Goal: Information Seeking & Learning: Learn about a topic

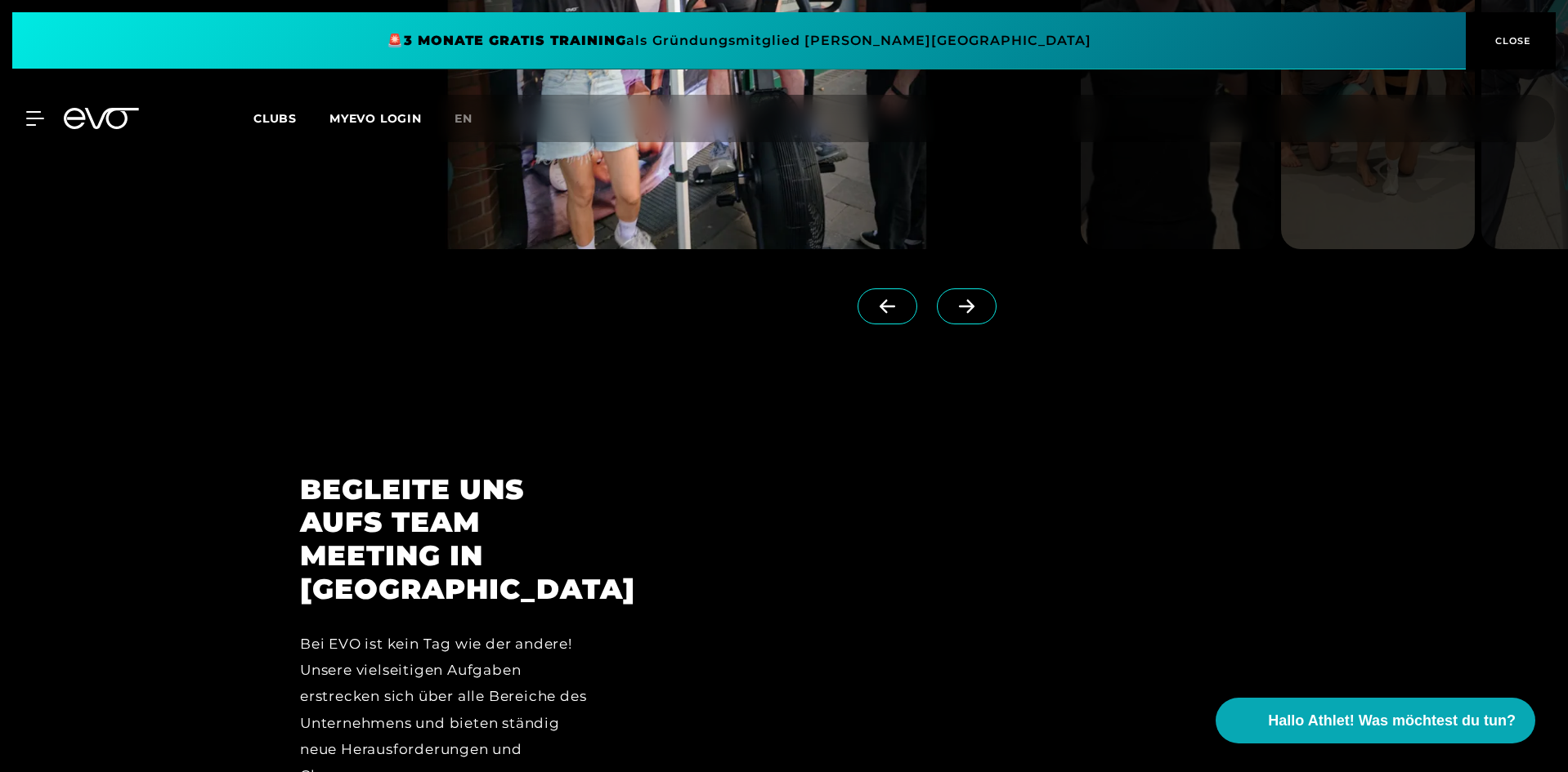
scroll to position [4004, 0]
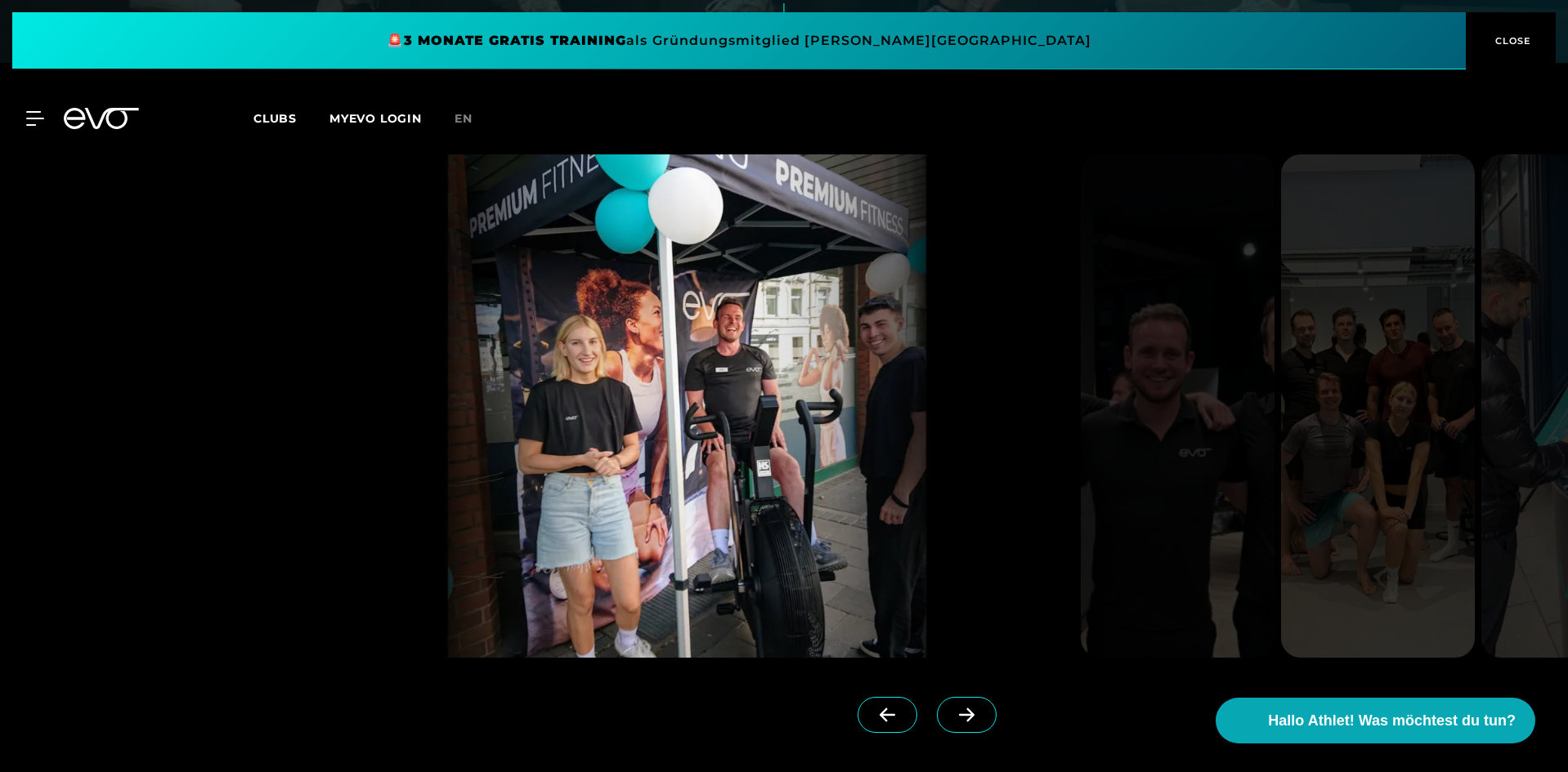
click at [829, 358] on img at bounding box center [687, 406] width 774 height 503
click at [953, 707] on icon at bounding box center [967, 715] width 28 height 15
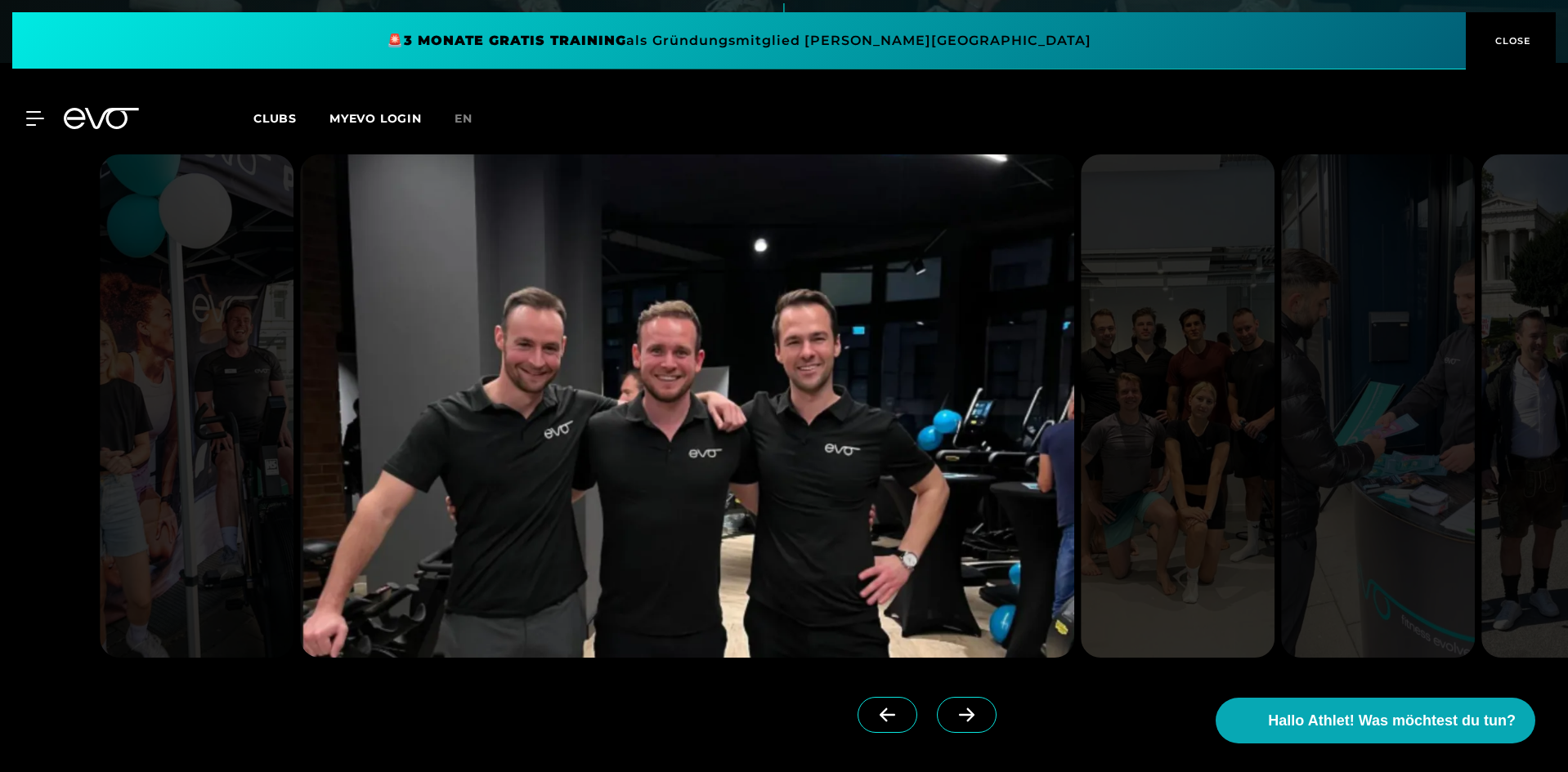
click at [959, 707] on icon at bounding box center [967, 714] width 16 height 14
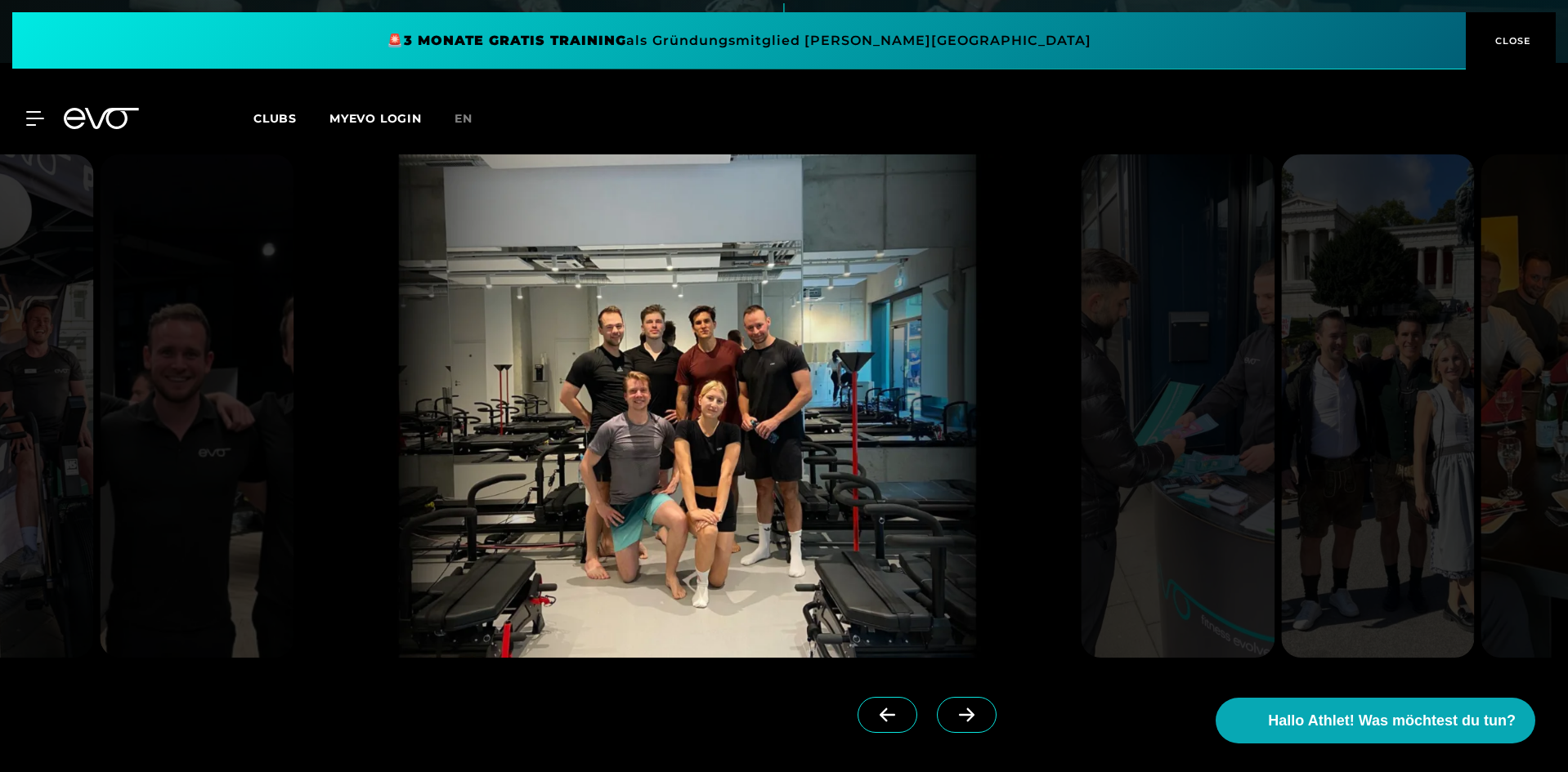
click at [959, 707] on icon at bounding box center [967, 714] width 16 height 14
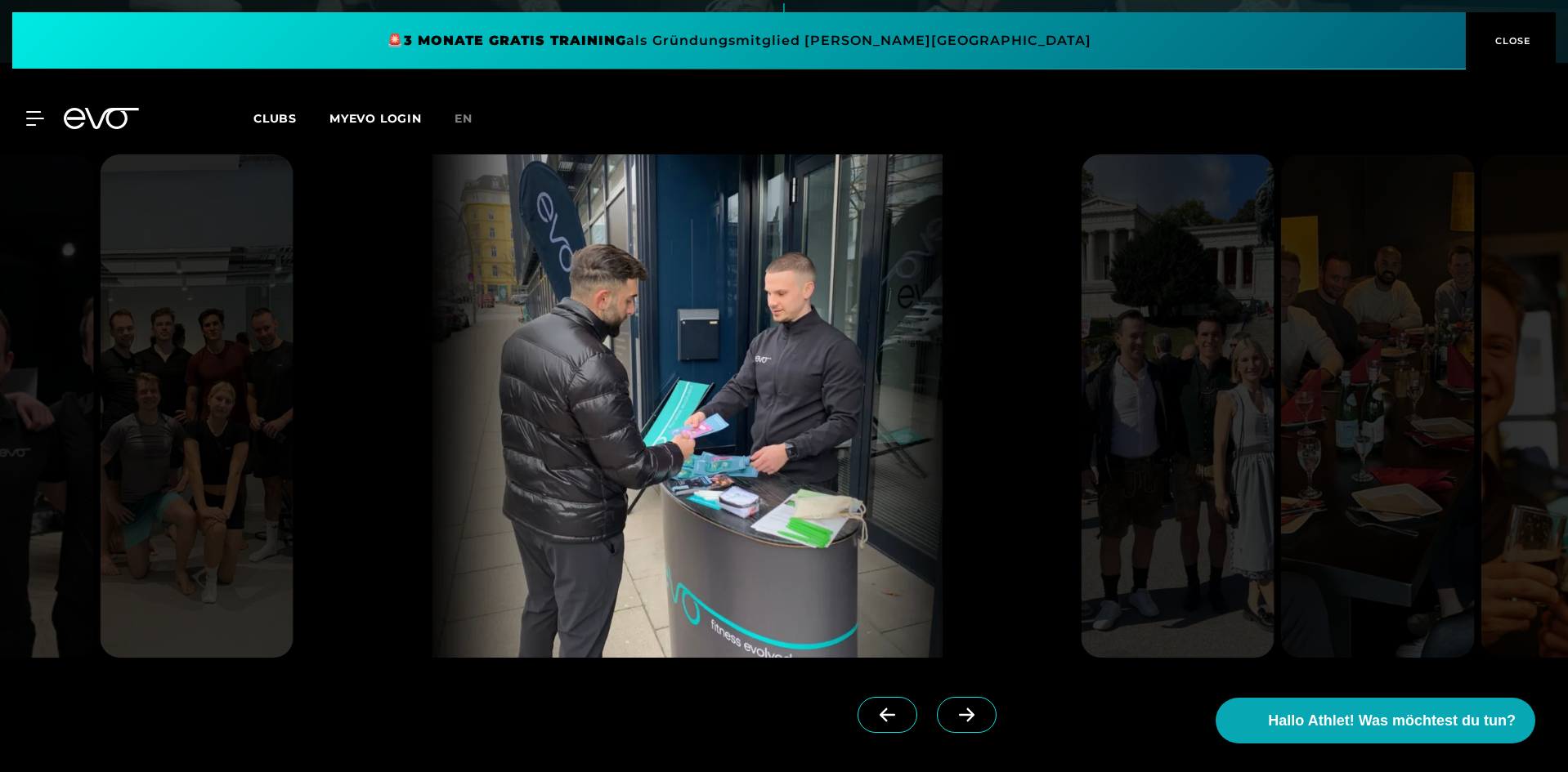
click at [959, 707] on icon at bounding box center [967, 714] width 16 height 14
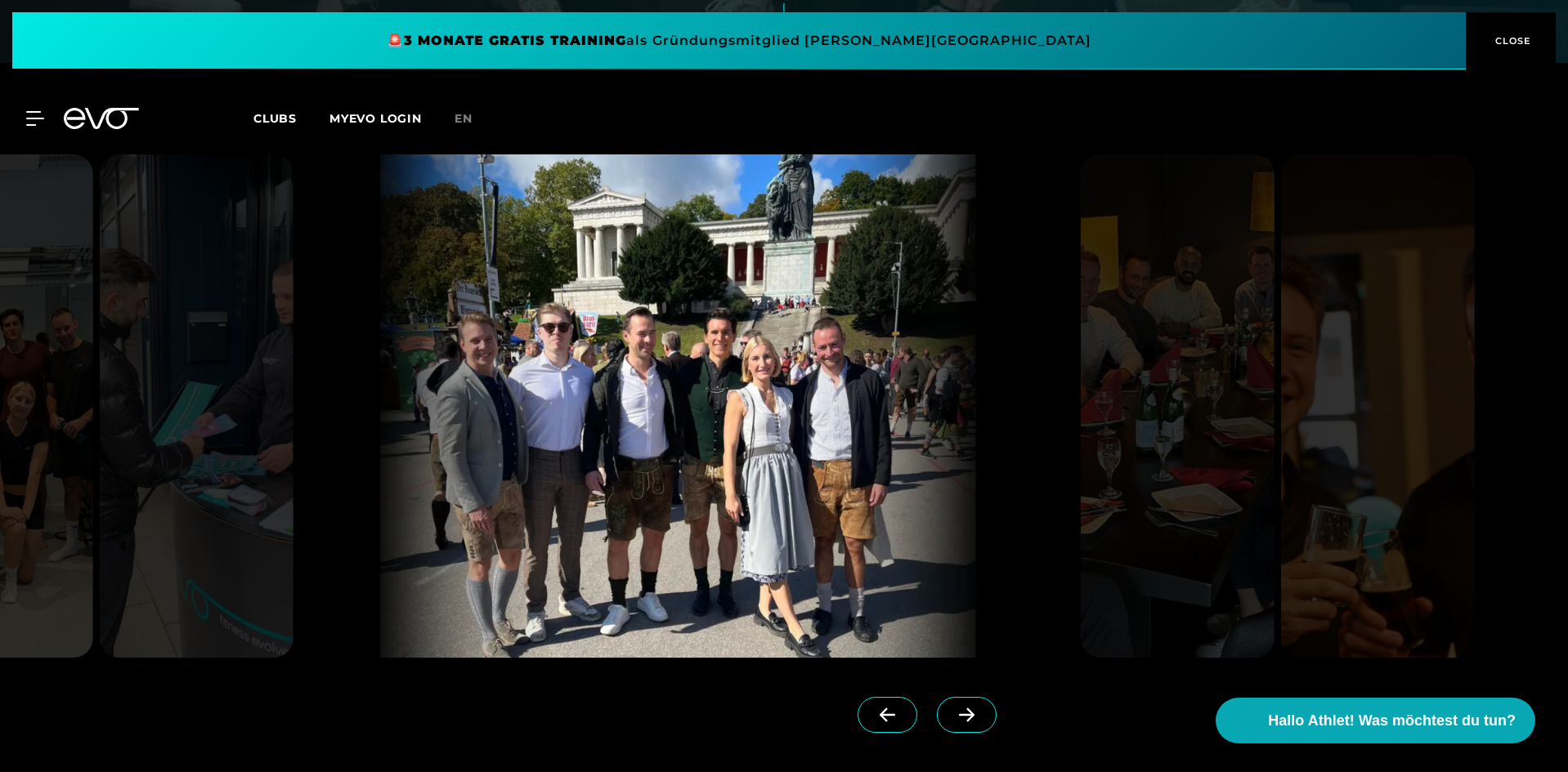
click at [875, 707] on icon at bounding box center [887, 715] width 28 height 15
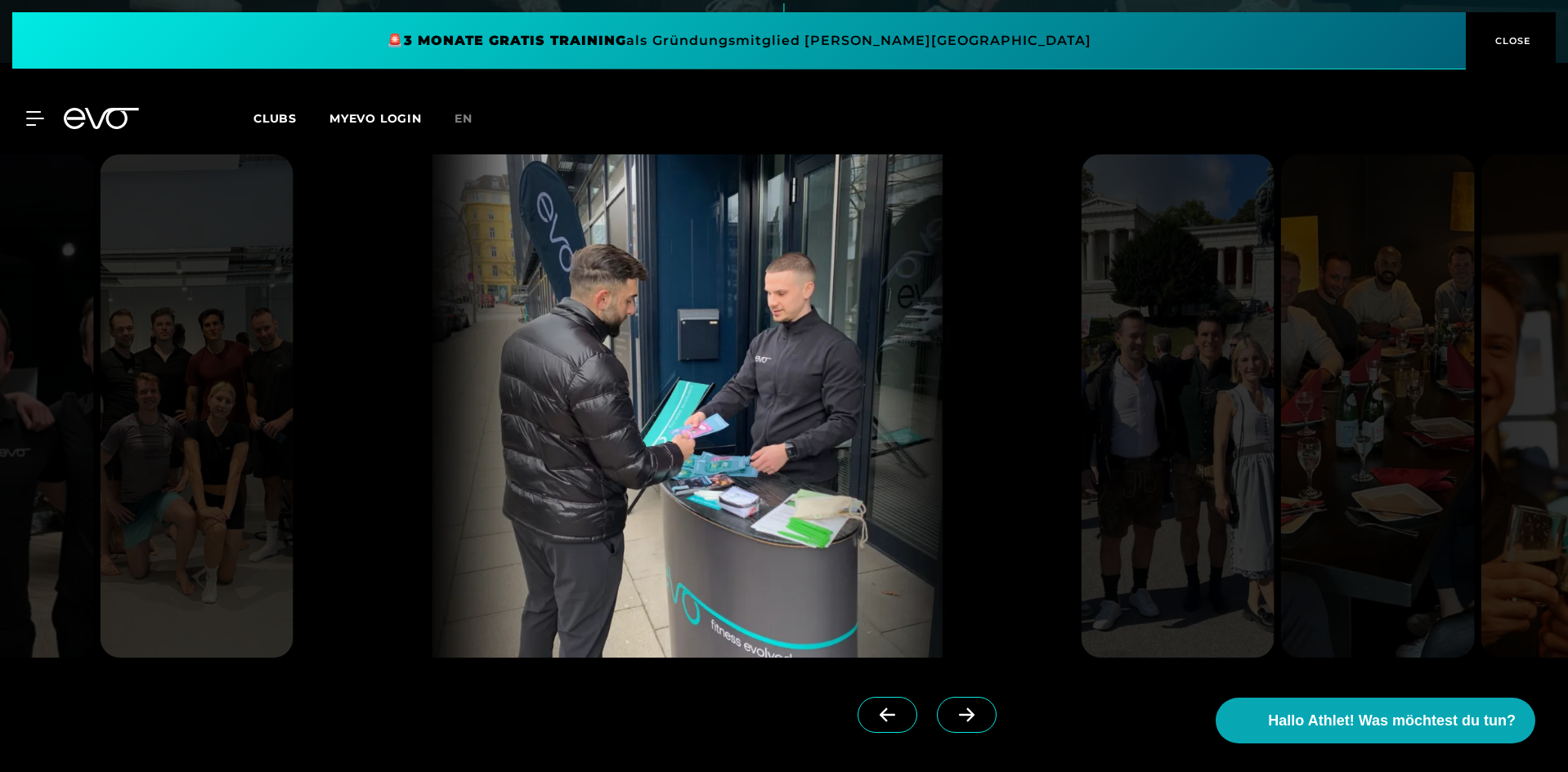
click at [953, 707] on icon at bounding box center [967, 715] width 28 height 15
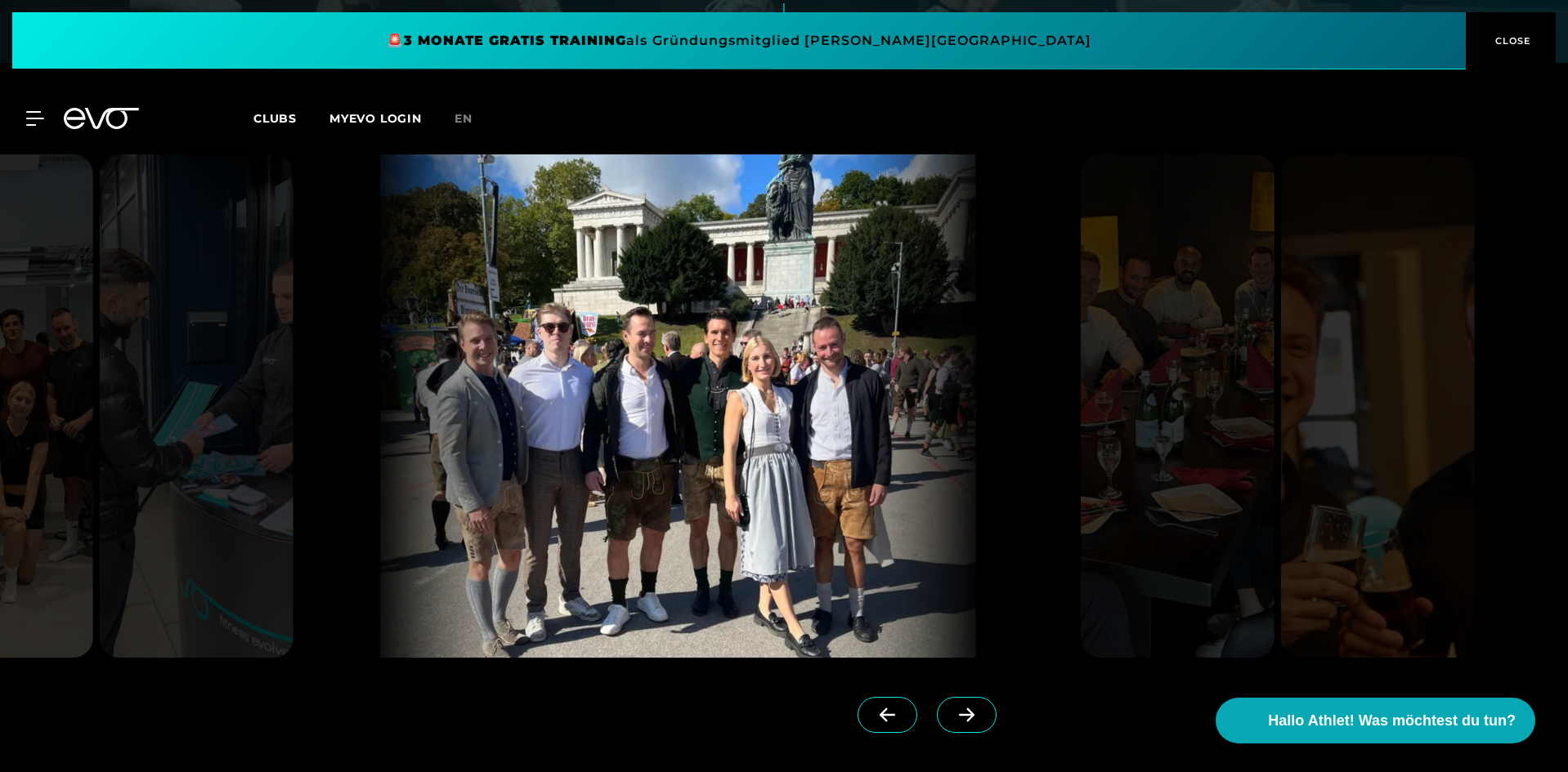
click at [953, 707] on icon at bounding box center [967, 715] width 28 height 15
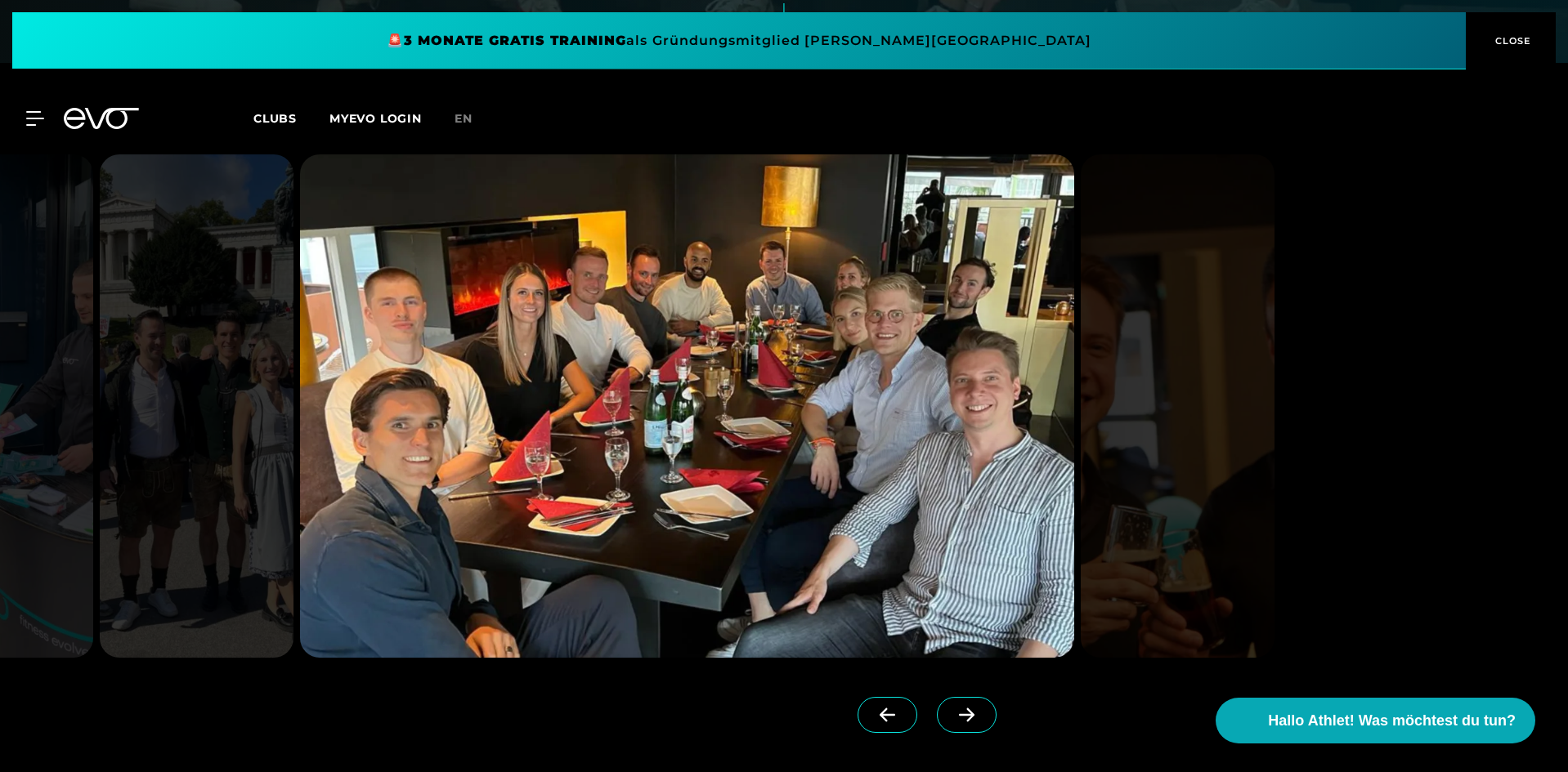
click at [953, 707] on icon at bounding box center [967, 715] width 28 height 15
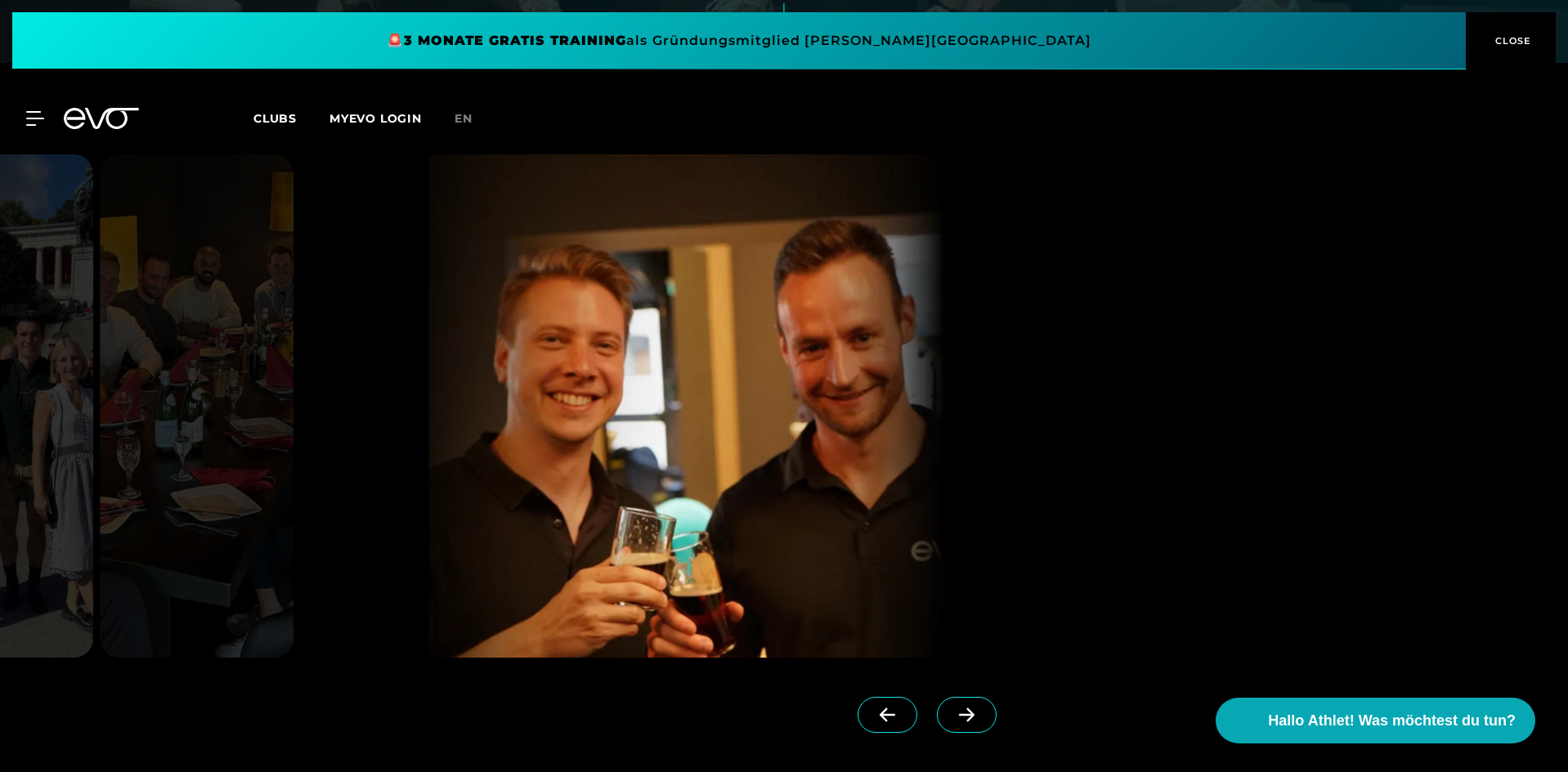
click at [953, 707] on icon at bounding box center [967, 715] width 28 height 15
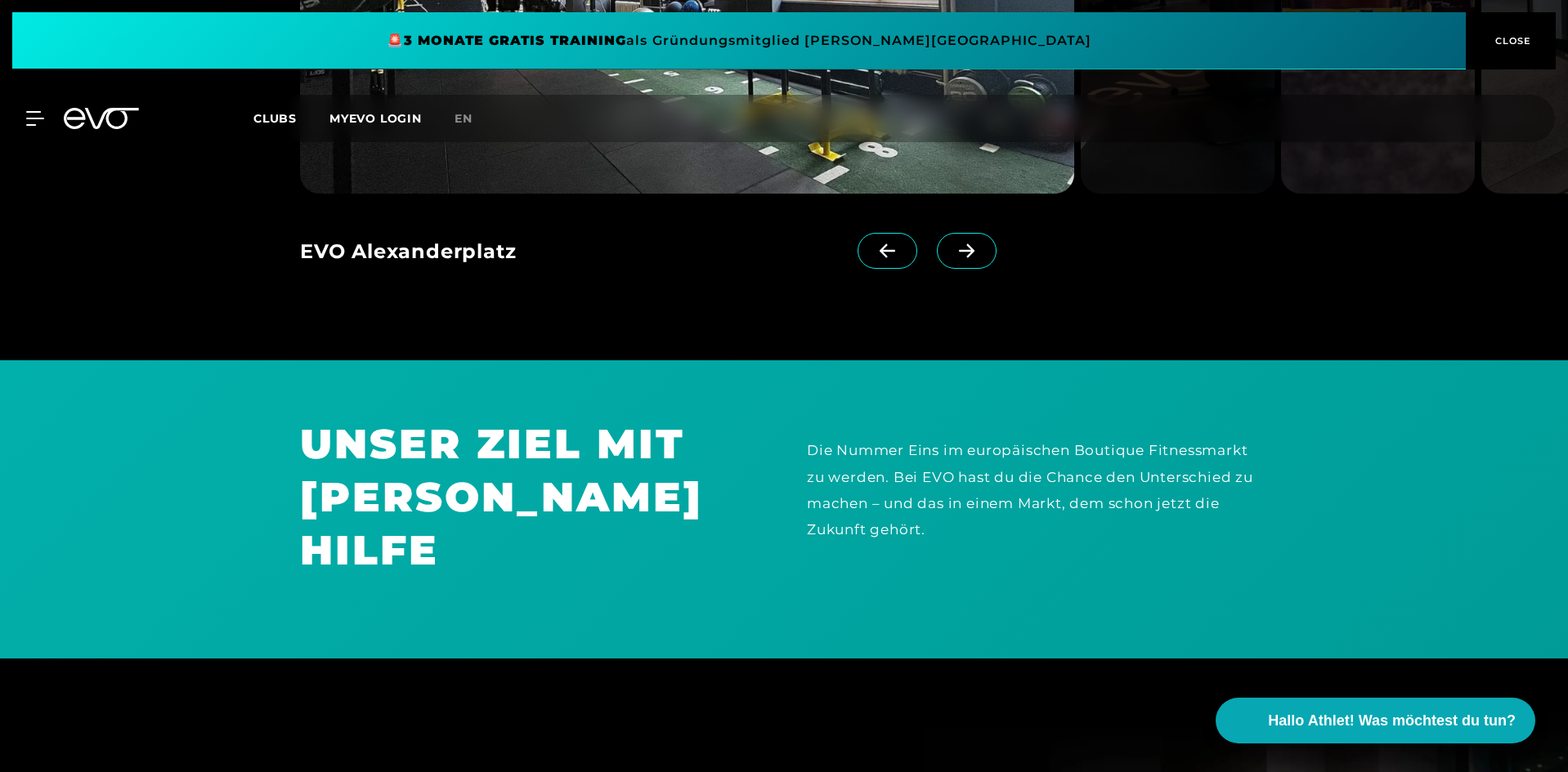
scroll to position [810, 0]
